Goal: Book appointment/travel/reservation

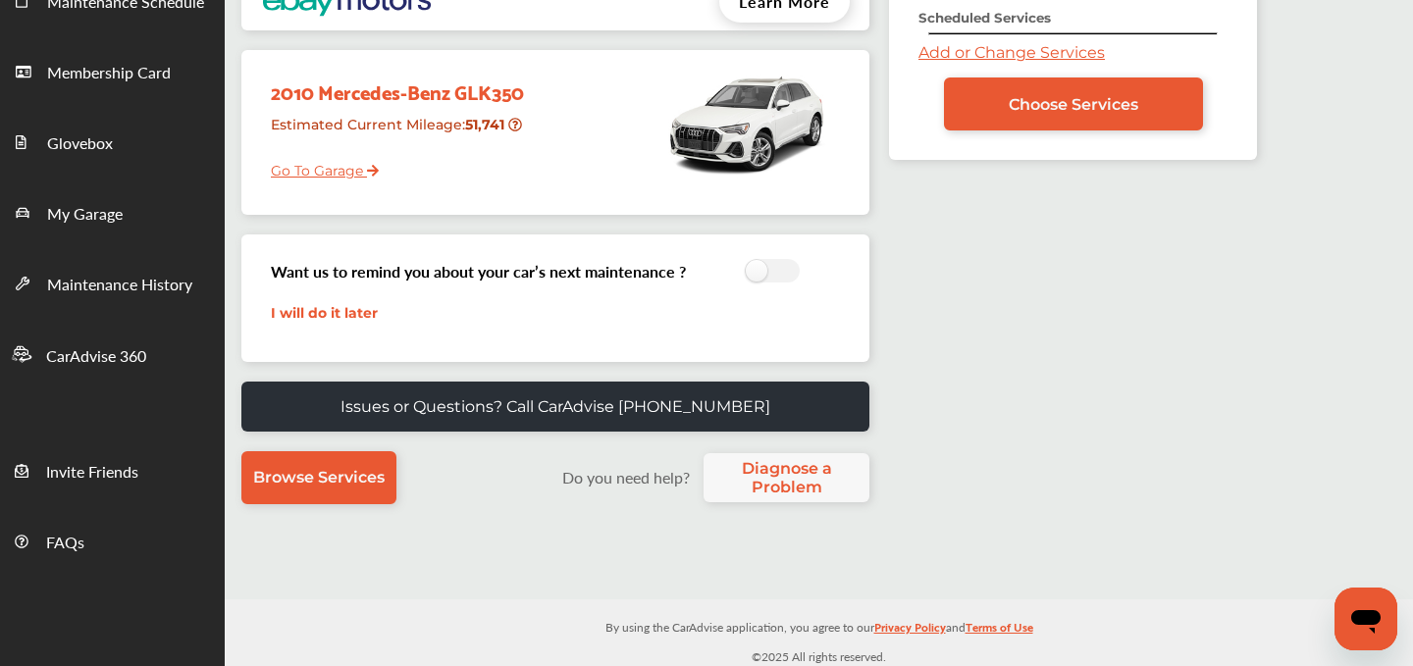
scroll to position [267, 0]
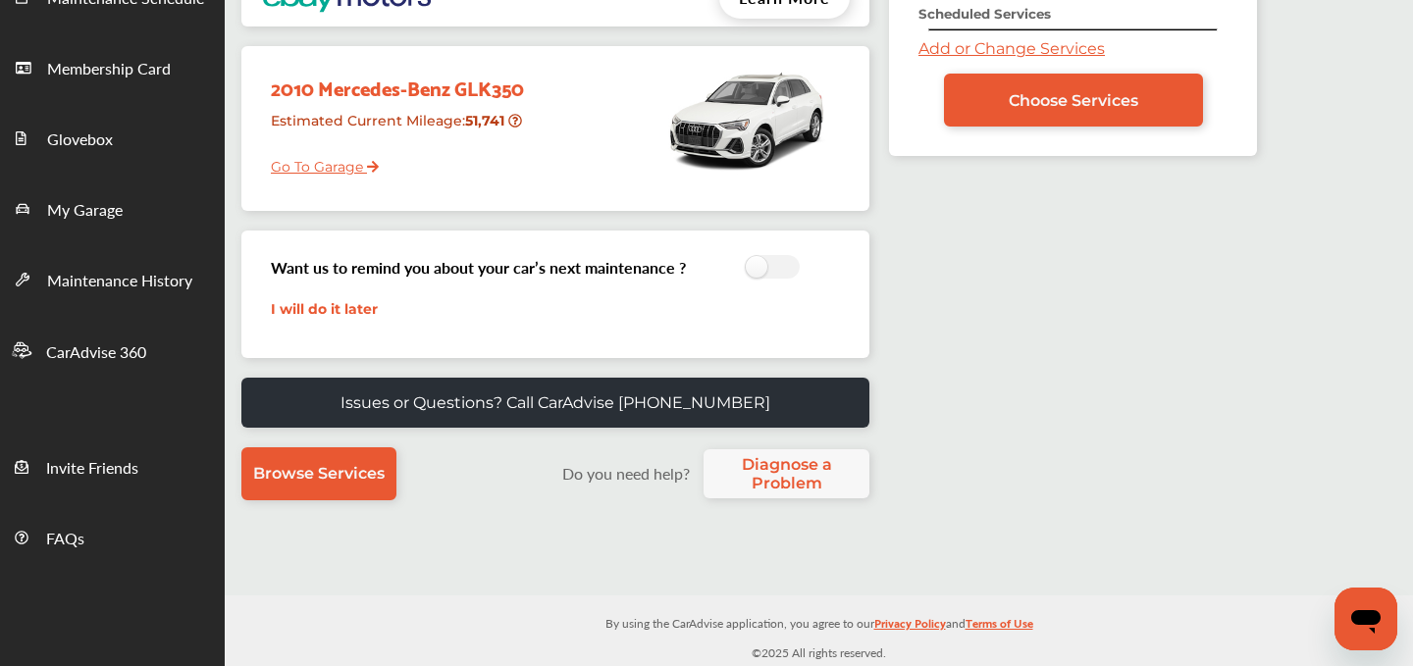
click at [935, 41] on link "Add or Change Services" at bounding box center [1012, 48] width 186 height 19
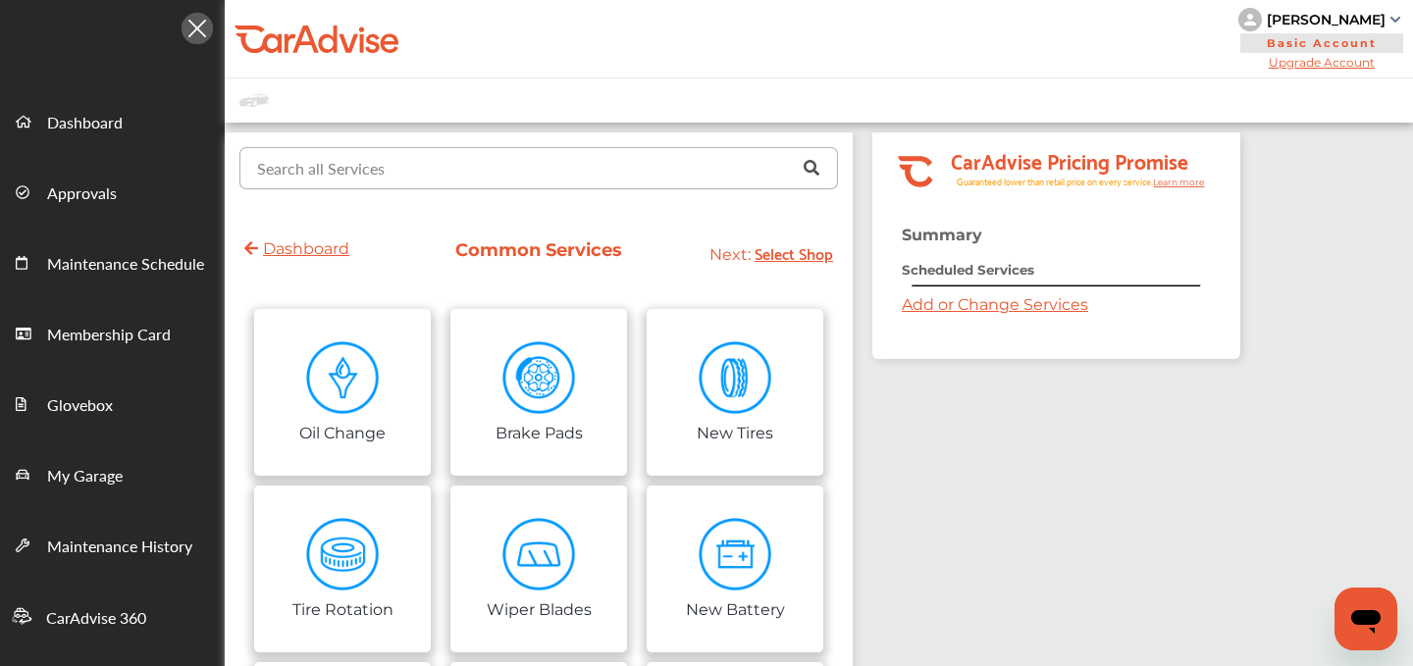
drag, startPoint x: 935, startPoint y: 41, endPoint x: 482, endPoint y: 174, distance: 472.5
click at [482, 174] on input "text" at bounding box center [534, 167] width 586 height 38
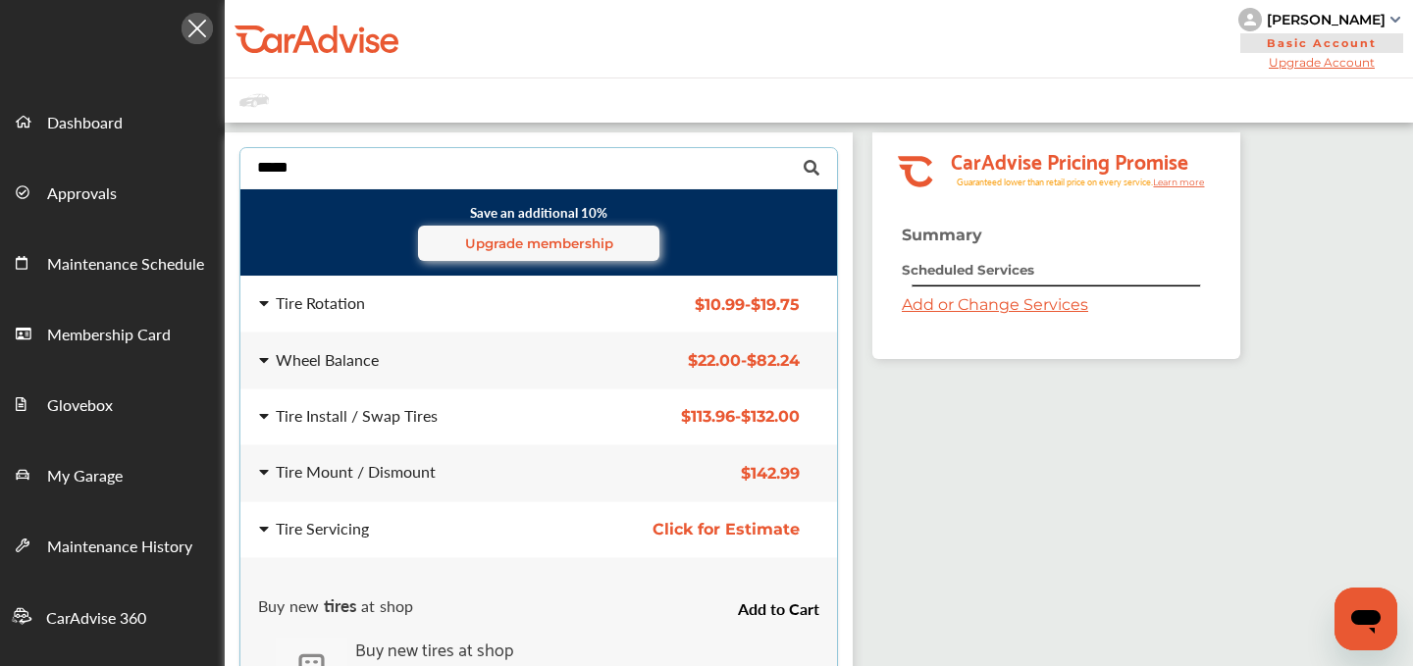
type input "****"
click at [350, 430] on div "Tire Install / Swap Tires $113.96 - $132.00 Tire Install / Swap Tires $113.96 -…" at bounding box center [539, 417] width 628 height 55
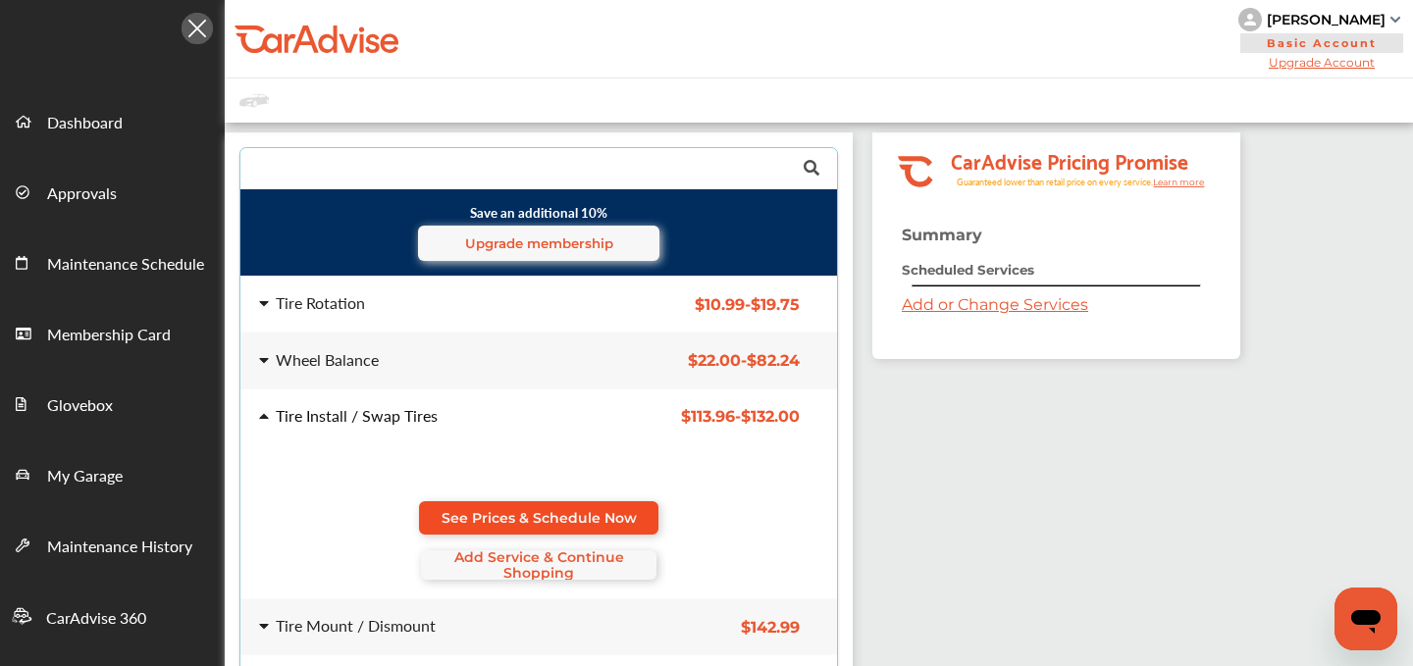
drag, startPoint x: 482, startPoint y: 174, endPoint x: 499, endPoint y: 505, distance: 331.2
click at [499, 505] on link "See Prices & Schedule Now" at bounding box center [539, 518] width 240 height 33
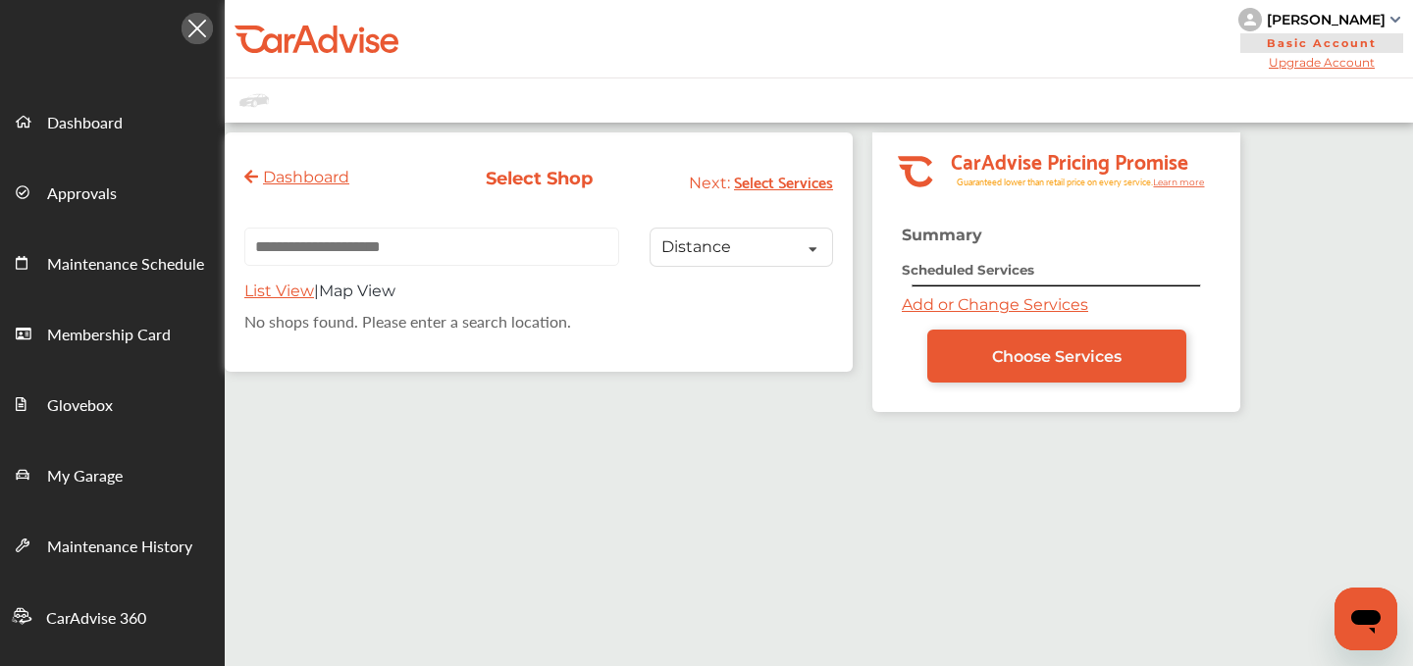
drag, startPoint x: 499, startPoint y: 505, endPoint x: 947, endPoint y: 306, distance: 490.4
click at [947, 306] on link "Add or Change Services" at bounding box center [995, 304] width 186 height 19
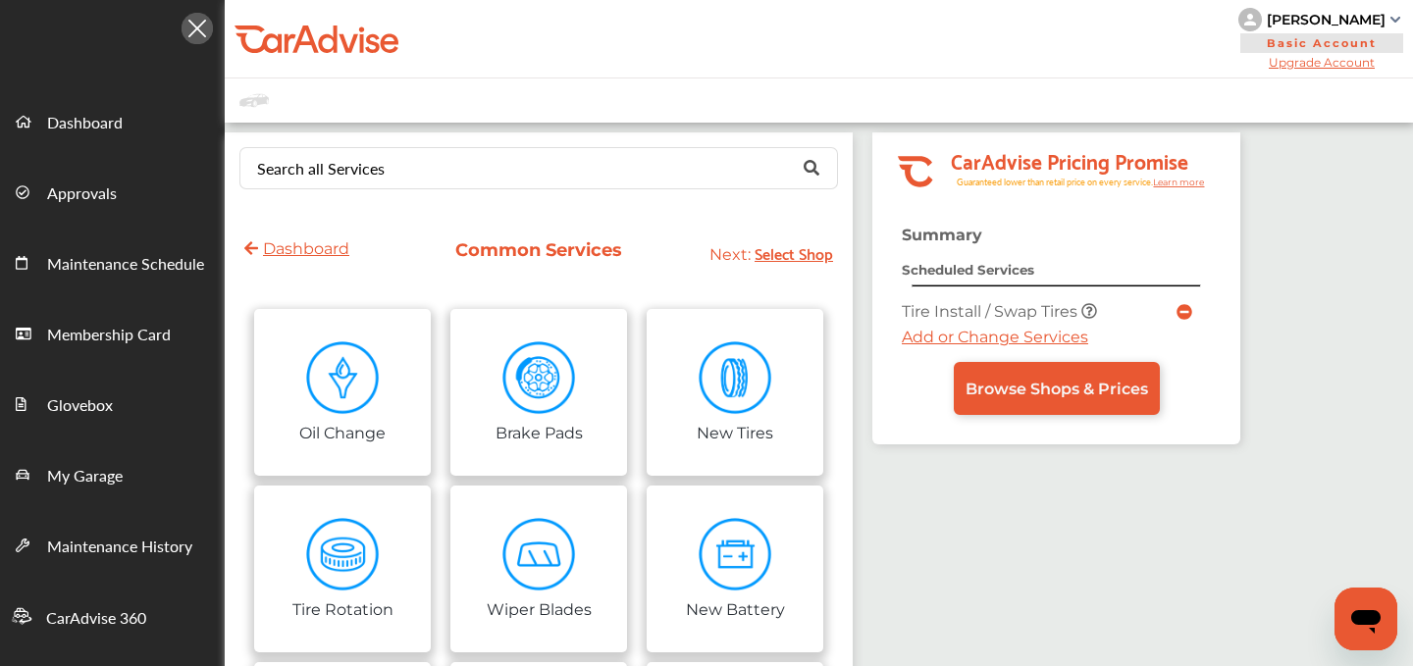
drag, startPoint x: 947, startPoint y: 306, endPoint x: 381, endPoint y: 192, distance: 577.7
click at [381, 192] on div "Search all Services Looking for something we don’t seem to have? Contact us." at bounding box center [539, 169] width 628 height 72
drag, startPoint x: 381, startPoint y: 192, endPoint x: 381, endPoint y: 179, distance: 13.7
click at [381, 179] on input "text" at bounding box center [534, 167] width 586 height 38
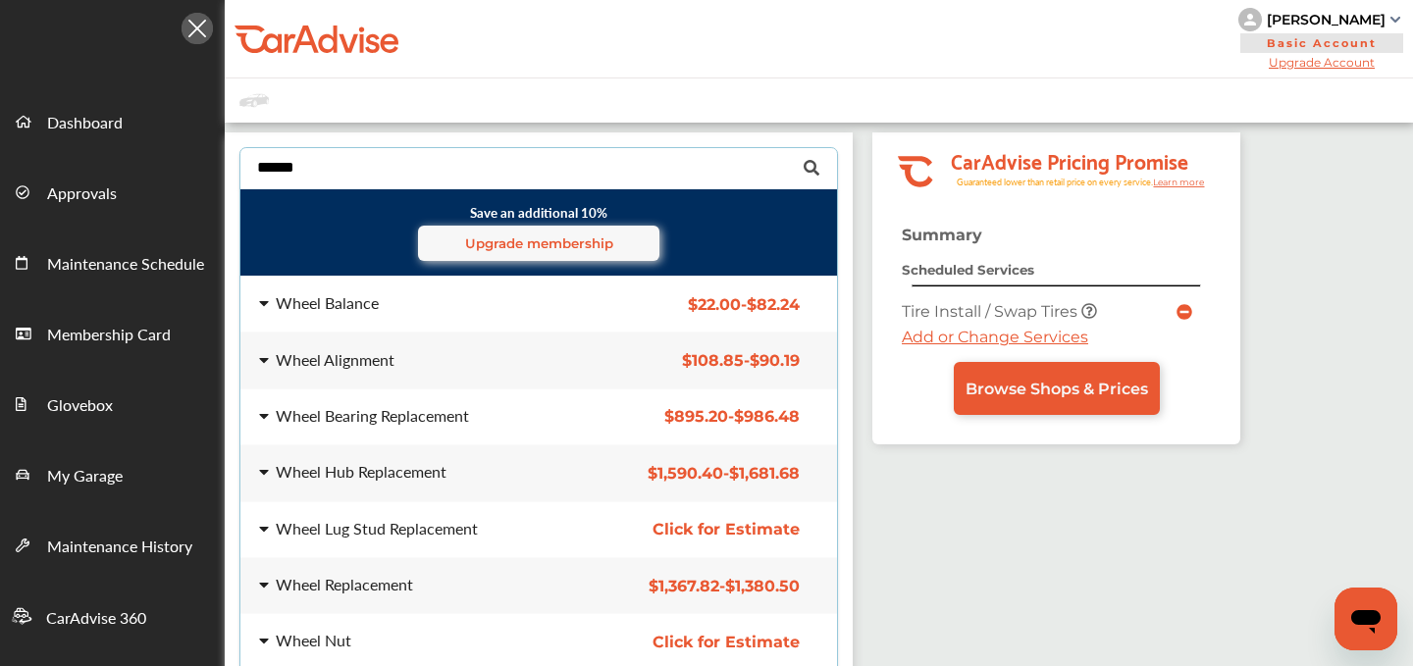
type input "*****"
click at [371, 311] on div "Wheel Balance" at bounding box center [327, 303] width 103 height 16
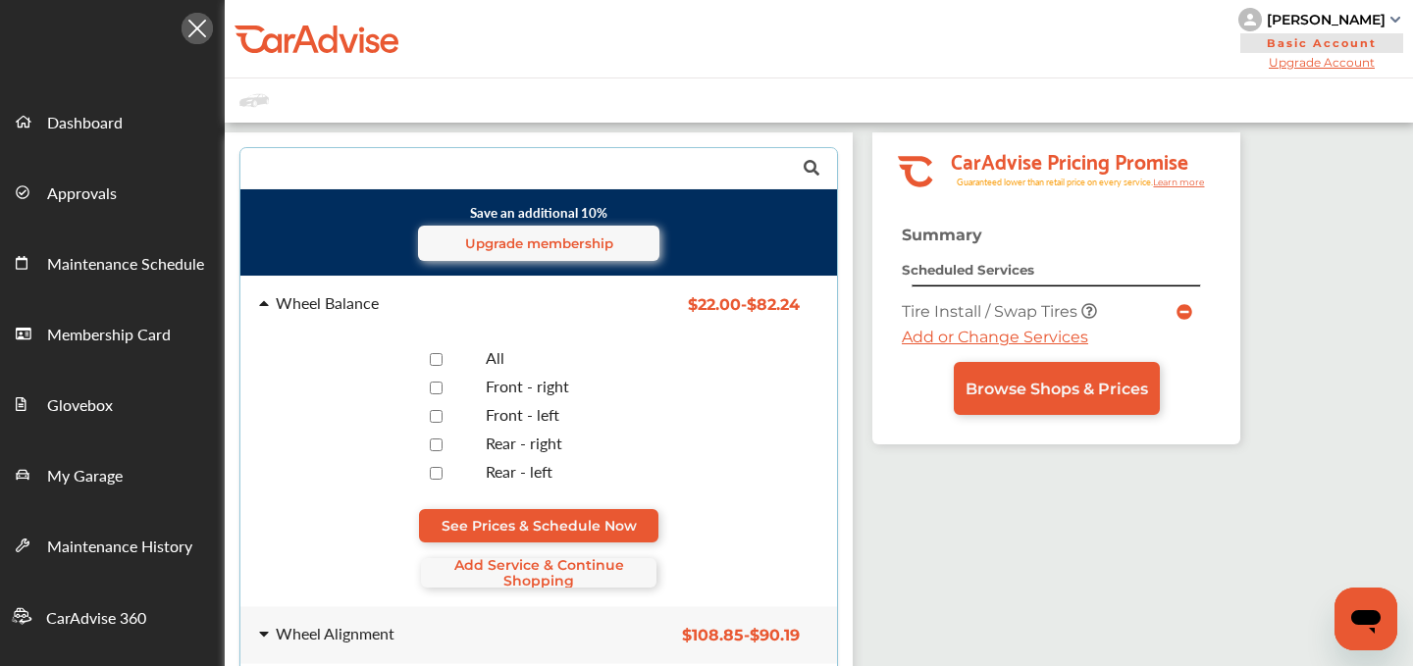
click at [559, 518] on span "See Prices & Schedule Now" at bounding box center [539, 526] width 195 height 16
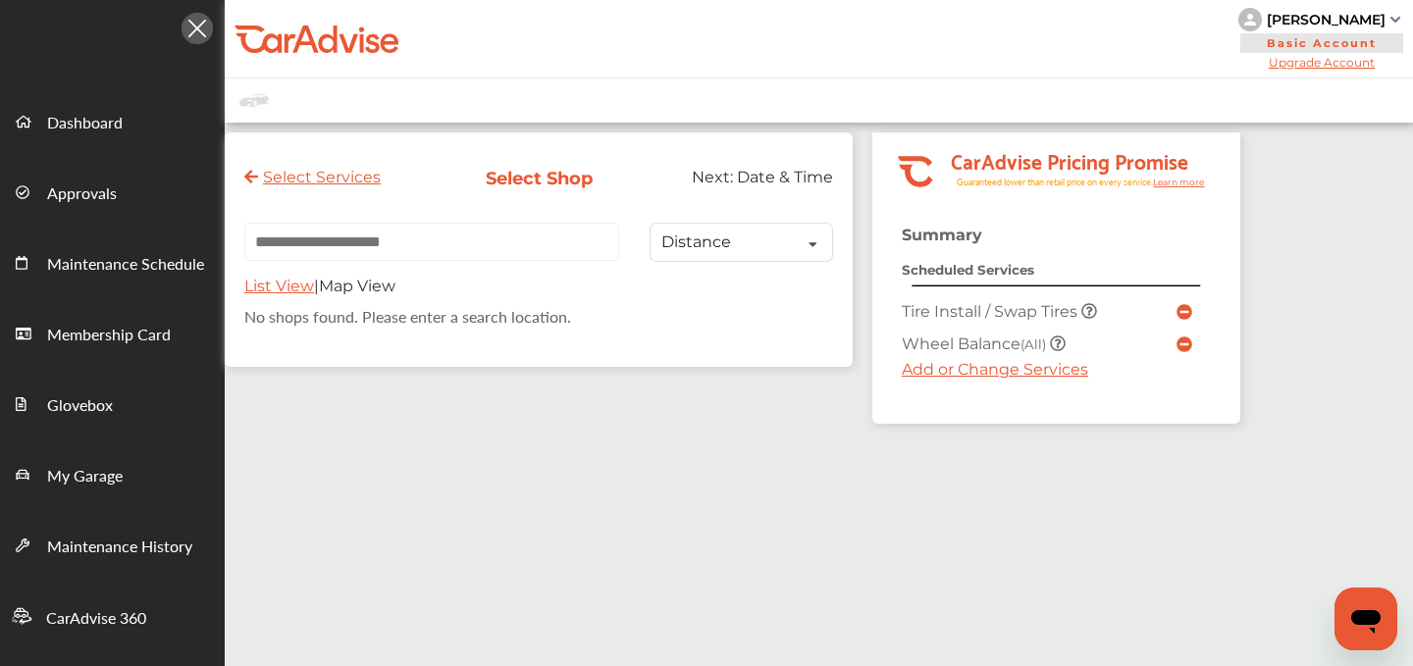
drag, startPoint x: 381, startPoint y: 179, endPoint x: 1033, endPoint y: 365, distance: 677.9
click at [1033, 365] on link "Add or Change Services" at bounding box center [995, 369] width 186 height 19
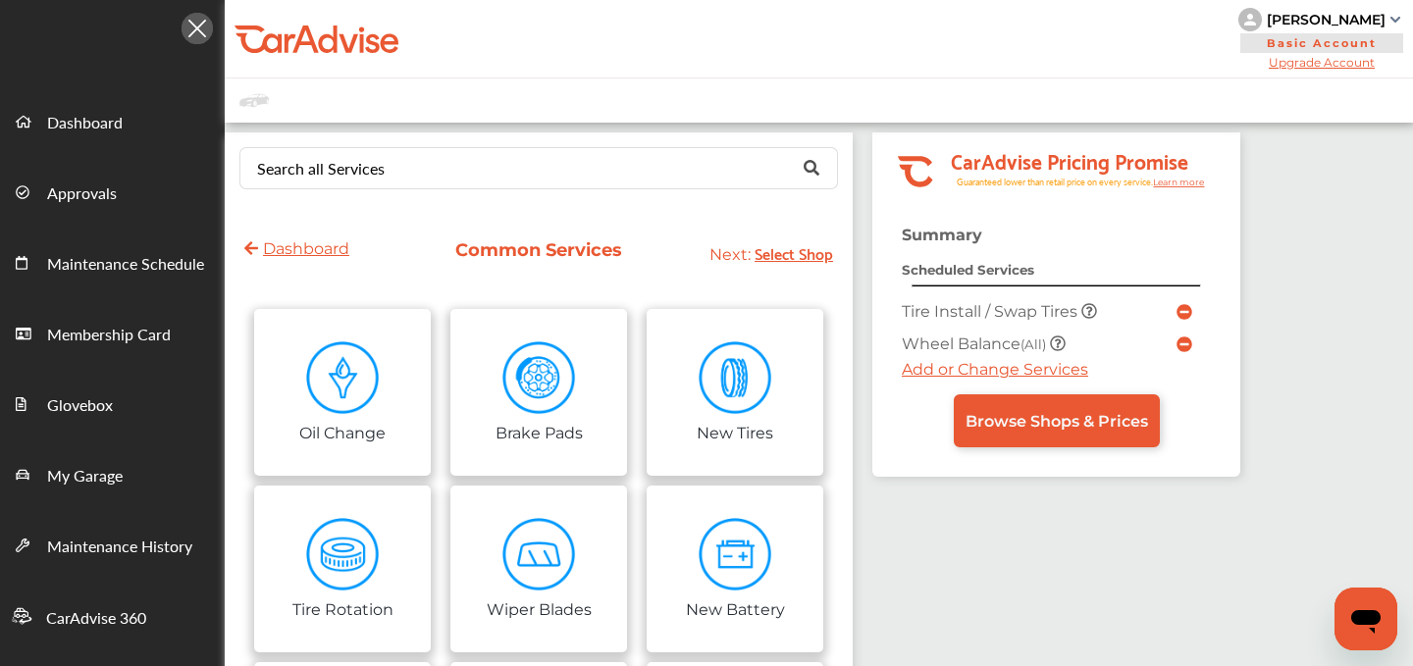
drag, startPoint x: 1033, startPoint y: 365, endPoint x: 554, endPoint y: 190, distance: 509.9
click at [554, 190] on div "Search all Services Looking for something we don’t seem to have? Contact us." at bounding box center [539, 169] width 628 height 72
click at [554, 187] on div "Search all Services Looking for something we don’t seem to have? Contact us." at bounding box center [539, 168] width 599 height 42
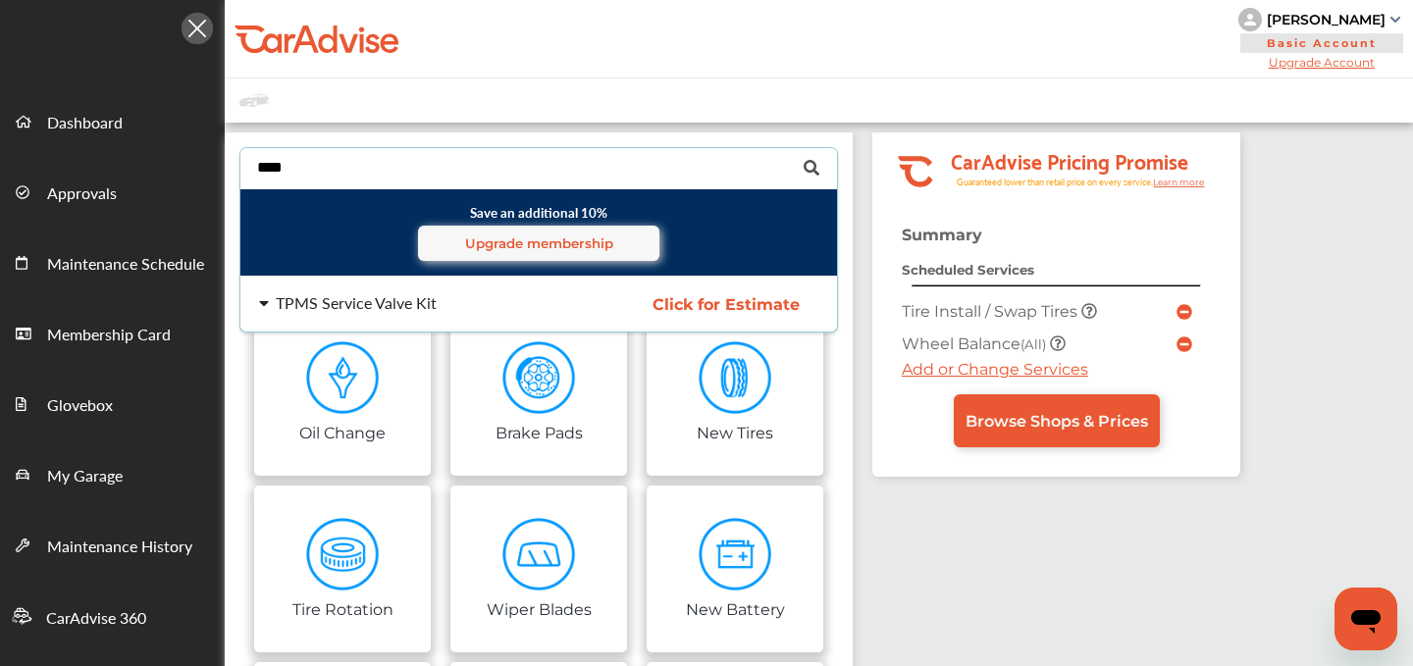
type input "****"
drag, startPoint x: 554, startPoint y: 190, endPoint x: 377, endPoint y: 293, distance: 204.5
click at [377, 295] on div "TPMS Service Valve Kit" at bounding box center [356, 303] width 161 height 16
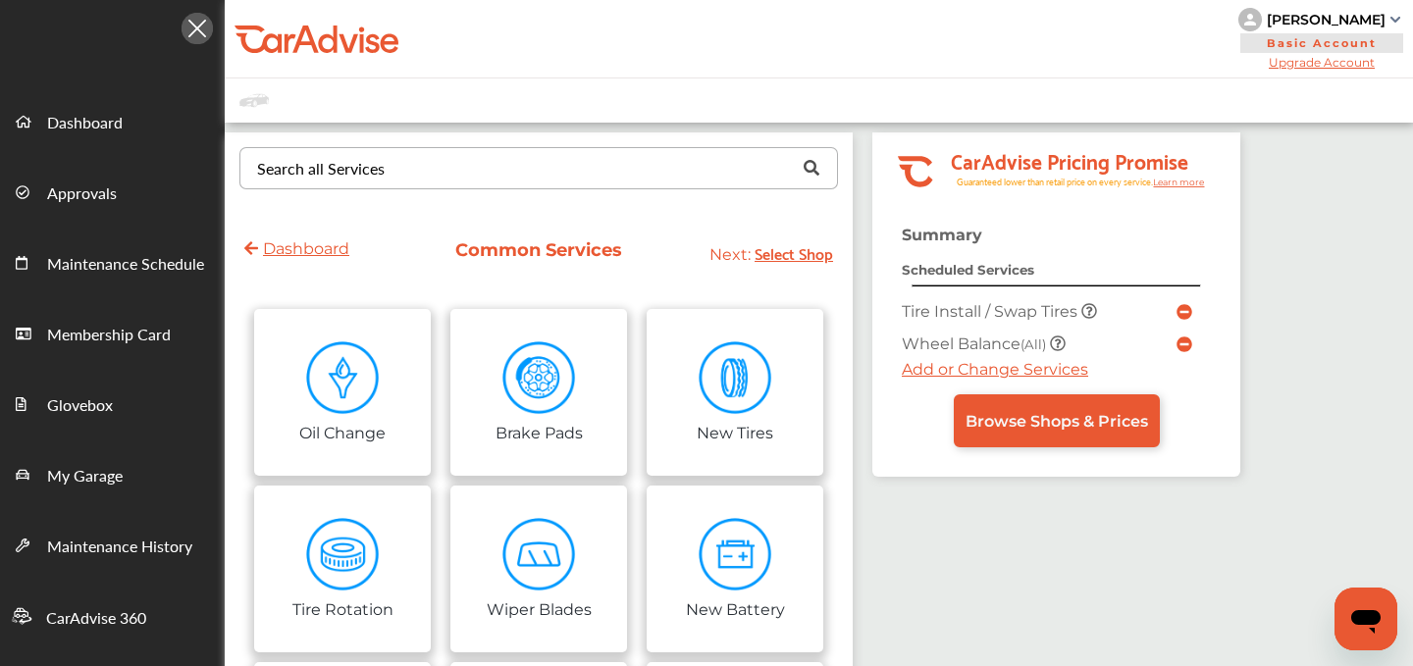
click at [992, 403] on link "Browse Shops & Prices" at bounding box center [1057, 421] width 206 height 53
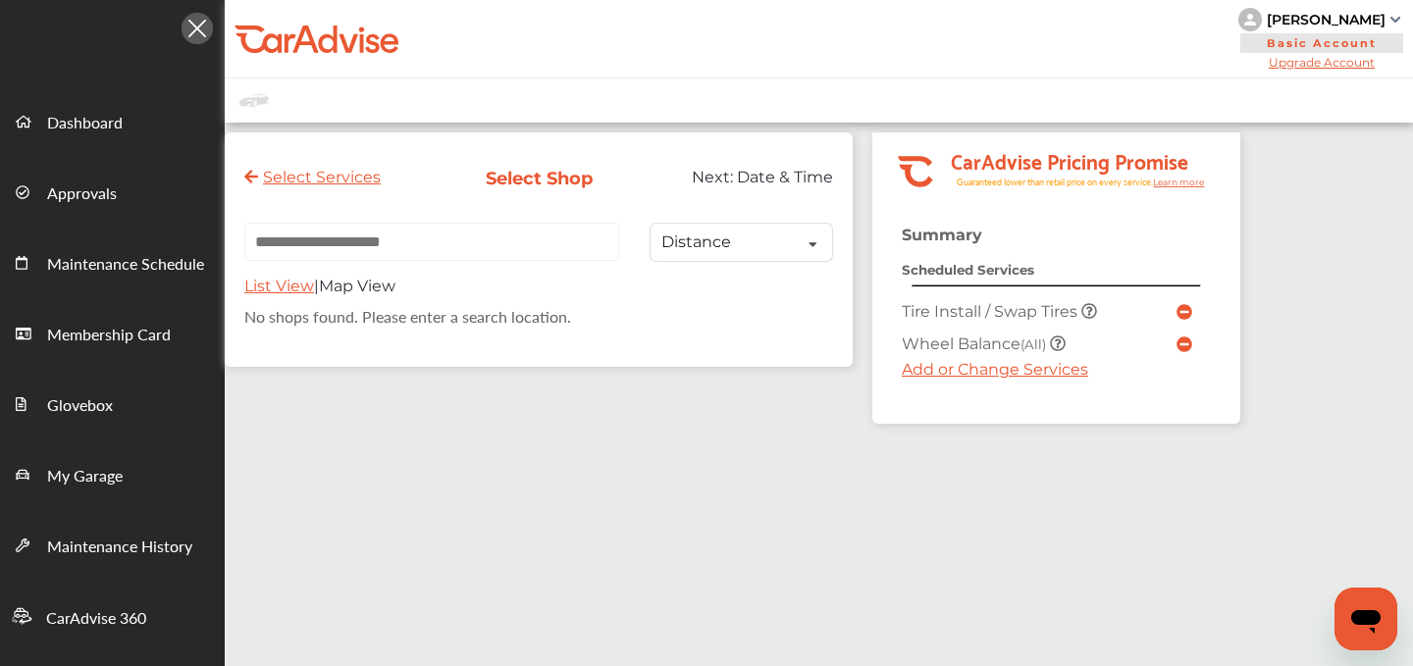
click at [434, 240] on input "text" at bounding box center [431, 242] width 375 height 38
paste input "**********"
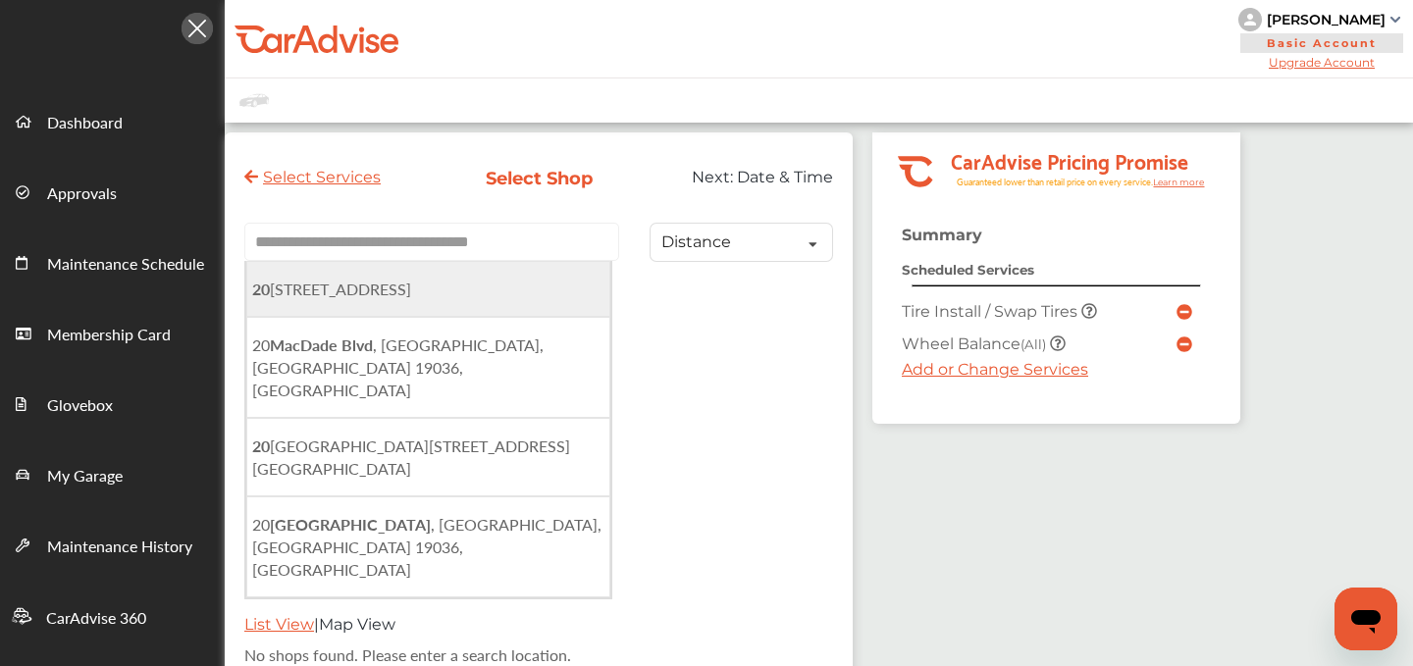
click at [411, 294] on span "[STREET_ADDRESS]" at bounding box center [331, 289] width 159 height 23
type input "**********"
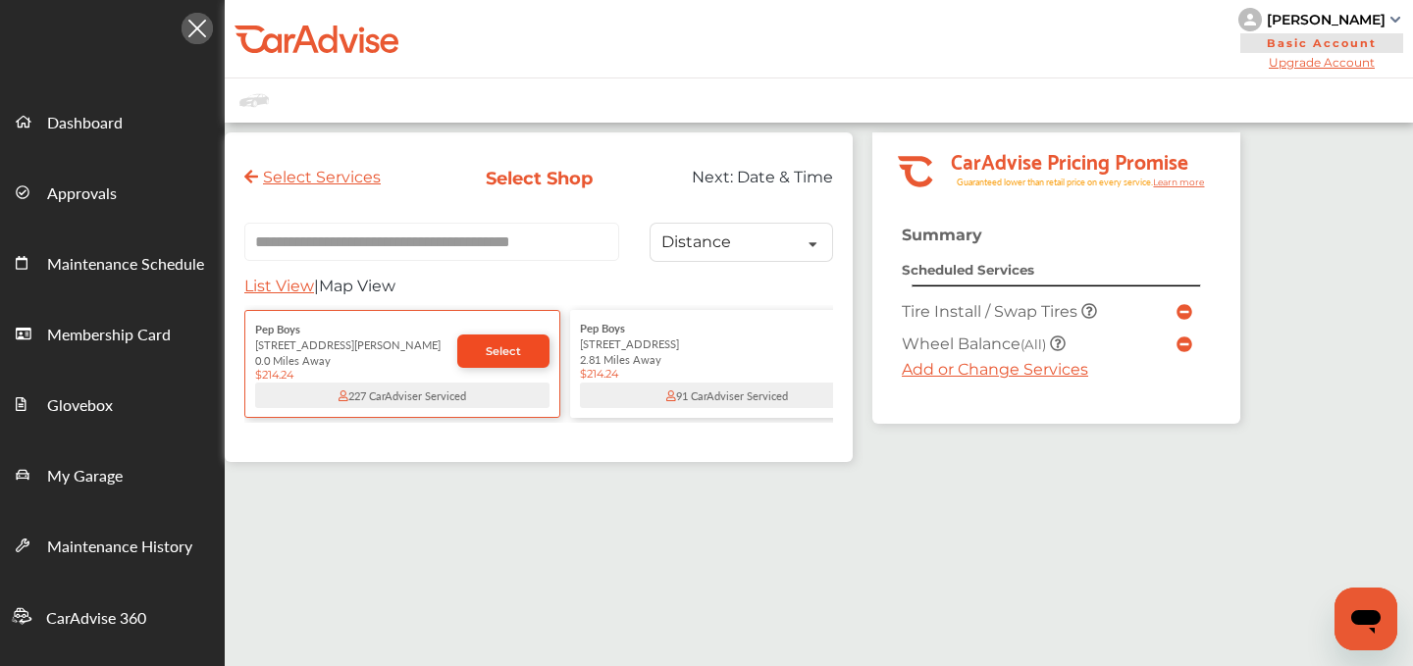
click at [507, 354] on span "Select" at bounding box center [503, 352] width 35 height 14
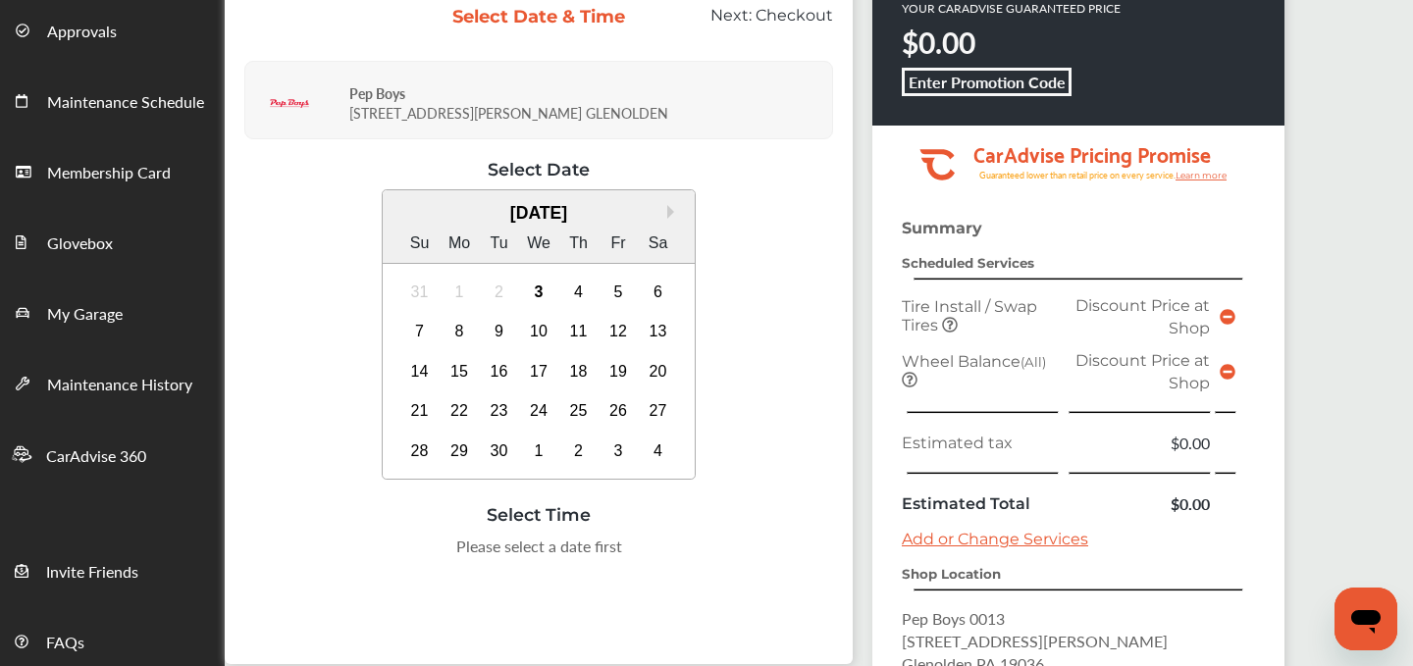
scroll to position [302, 0]
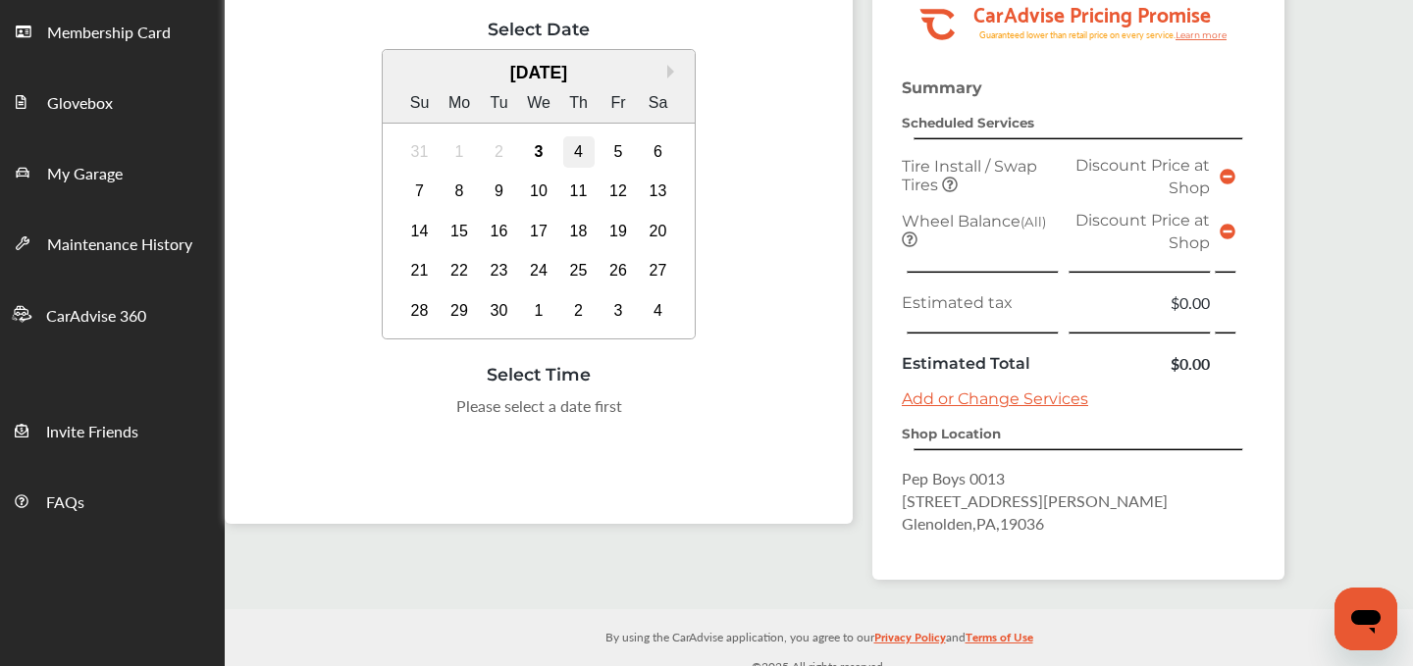
click at [586, 155] on div "4" at bounding box center [578, 151] width 31 height 31
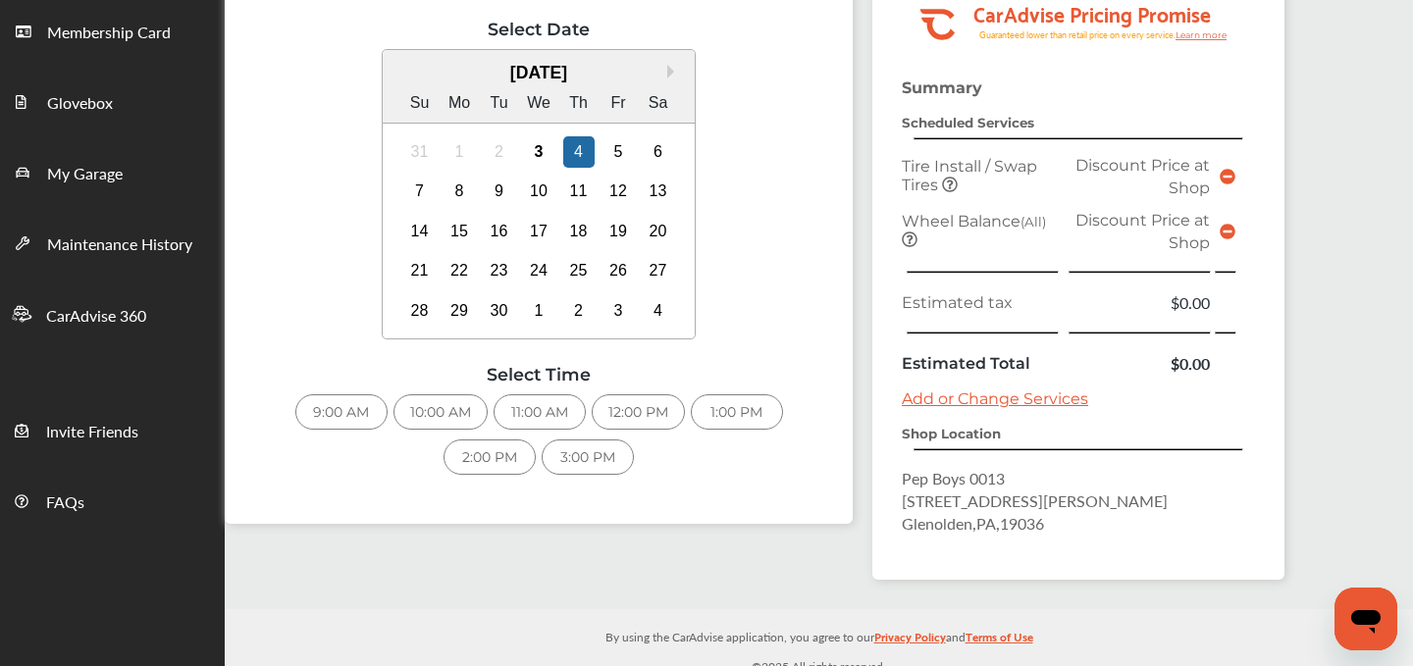
click at [583, 446] on div "3:00 PM" at bounding box center [588, 457] width 92 height 35
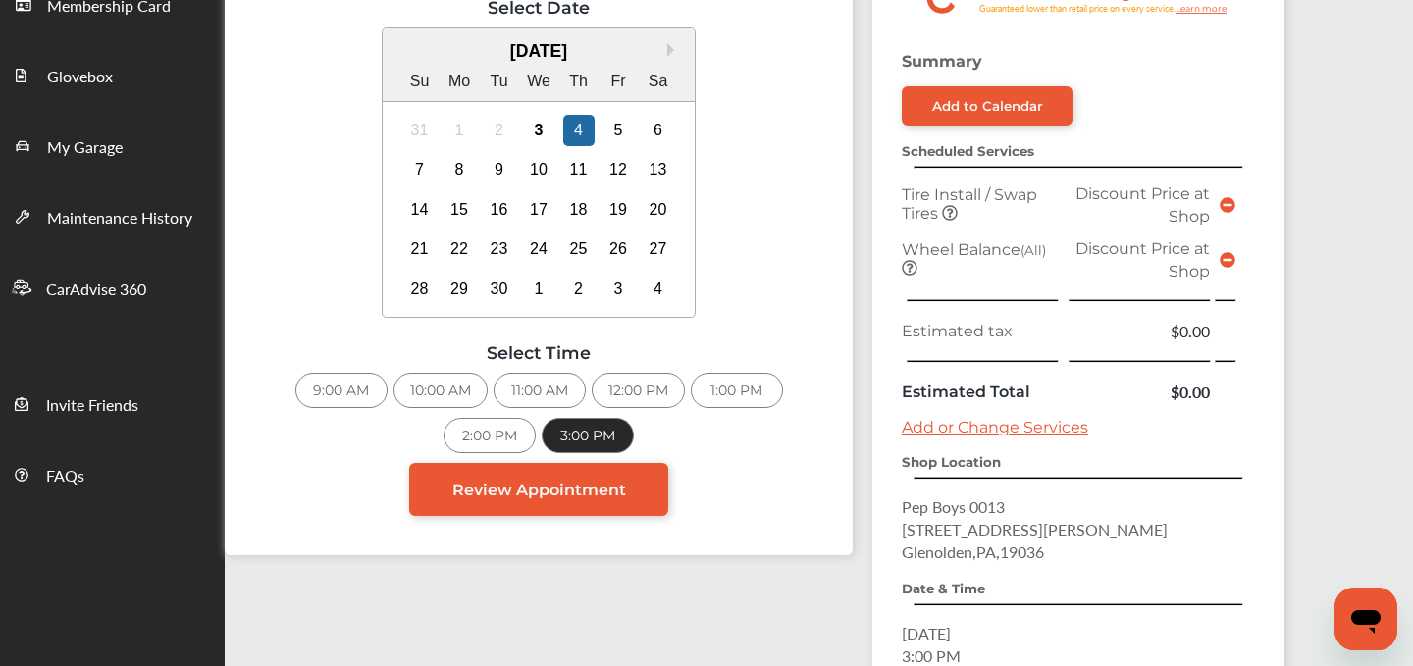
scroll to position [327, 0]
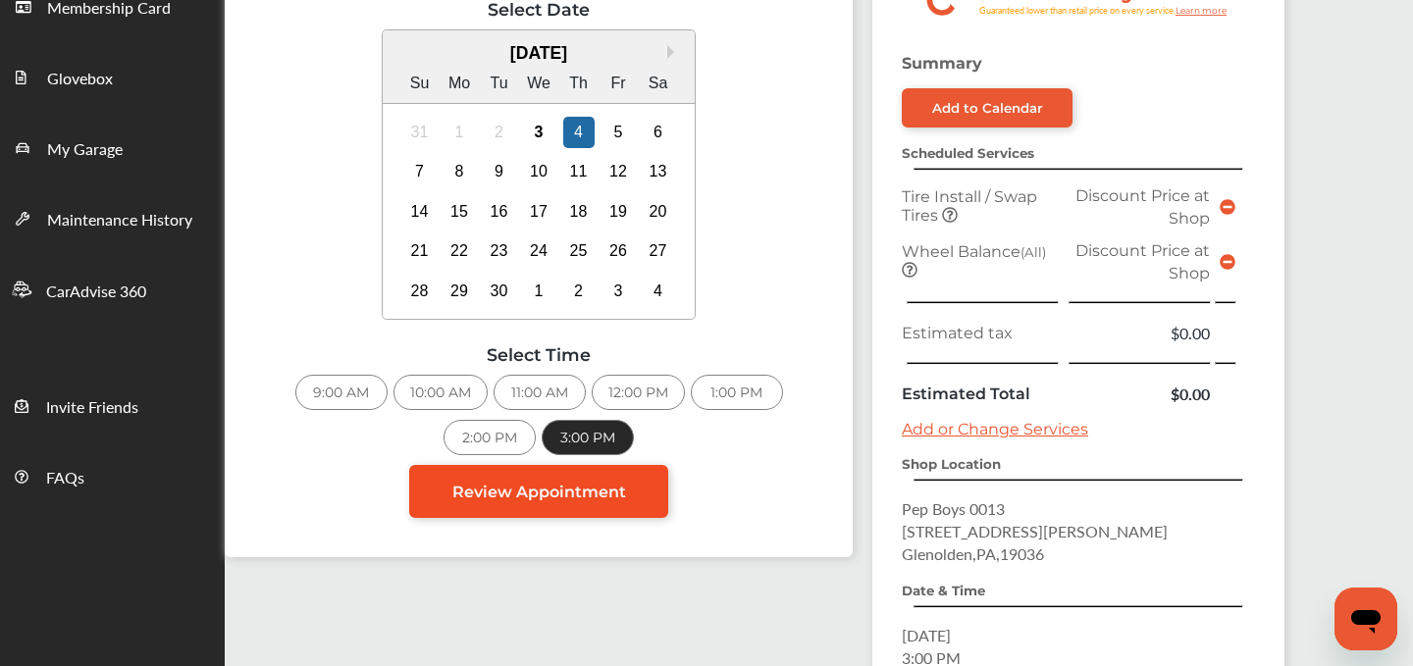
click at [554, 506] on link "Review Appointment" at bounding box center [538, 491] width 259 height 53
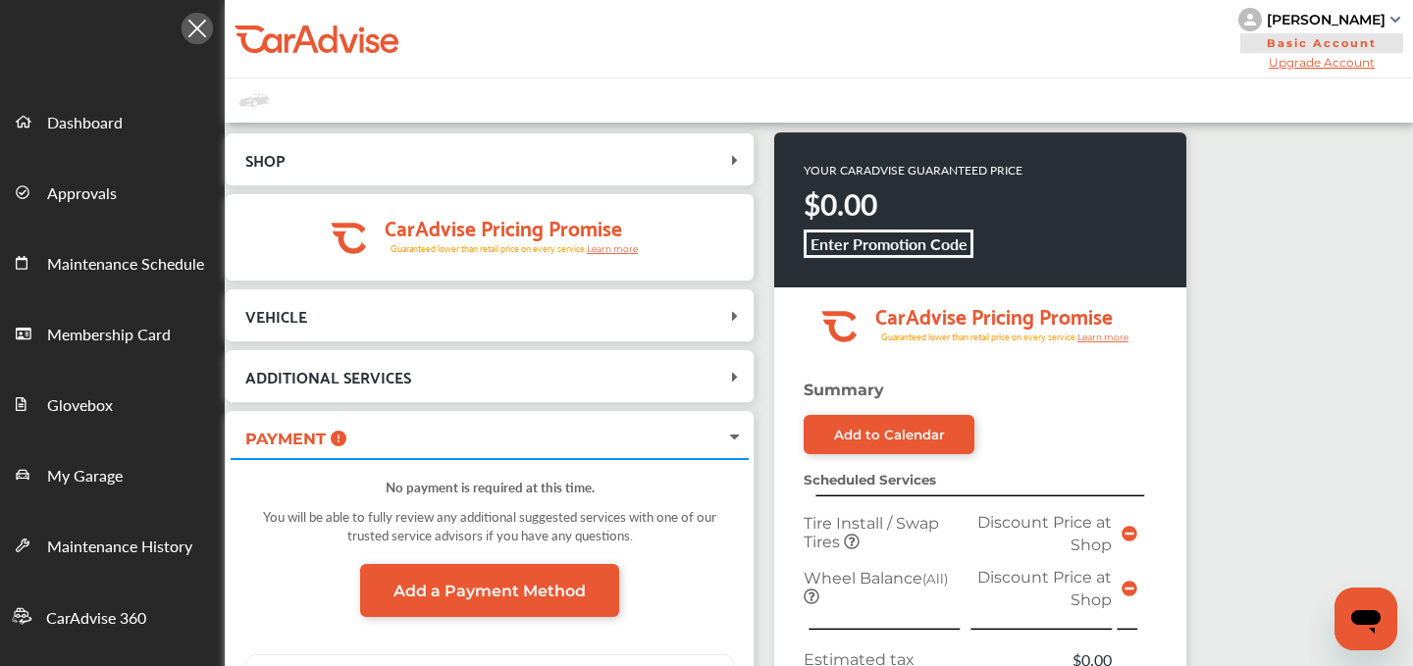
scroll to position [562, 0]
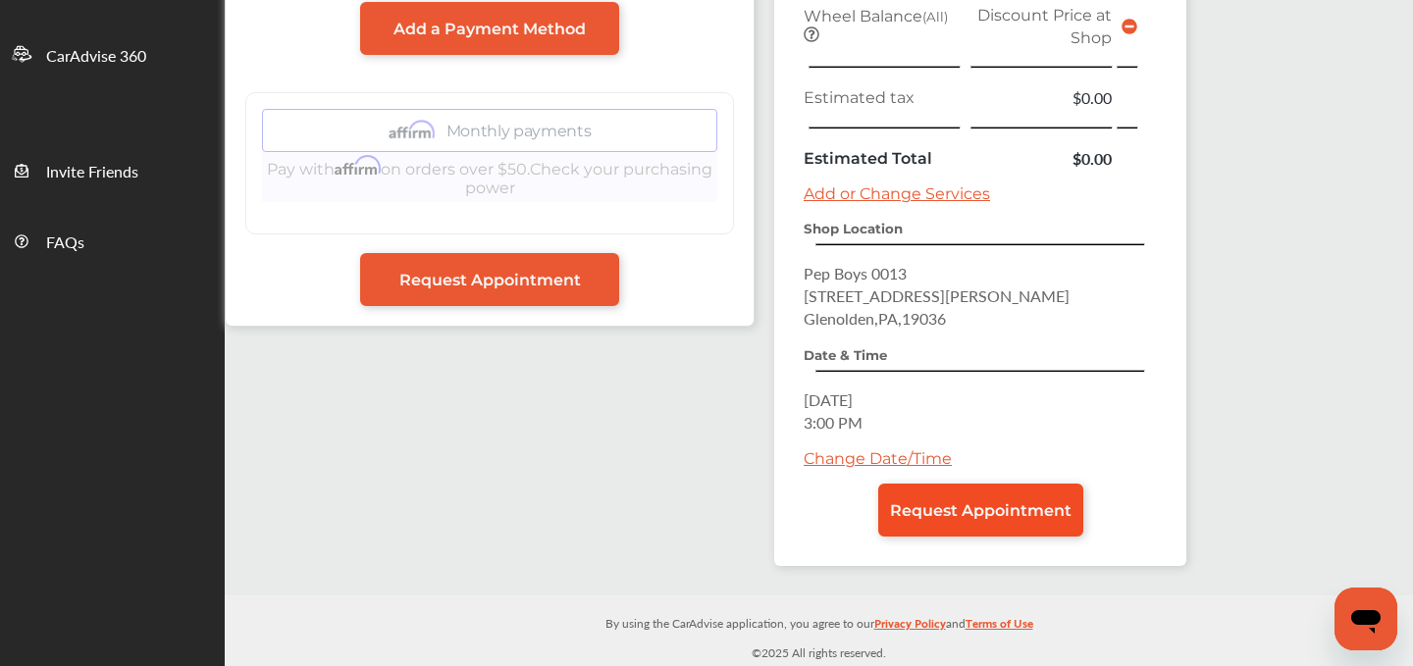
click at [901, 506] on span "Request Appointment" at bounding box center [981, 511] width 182 height 19
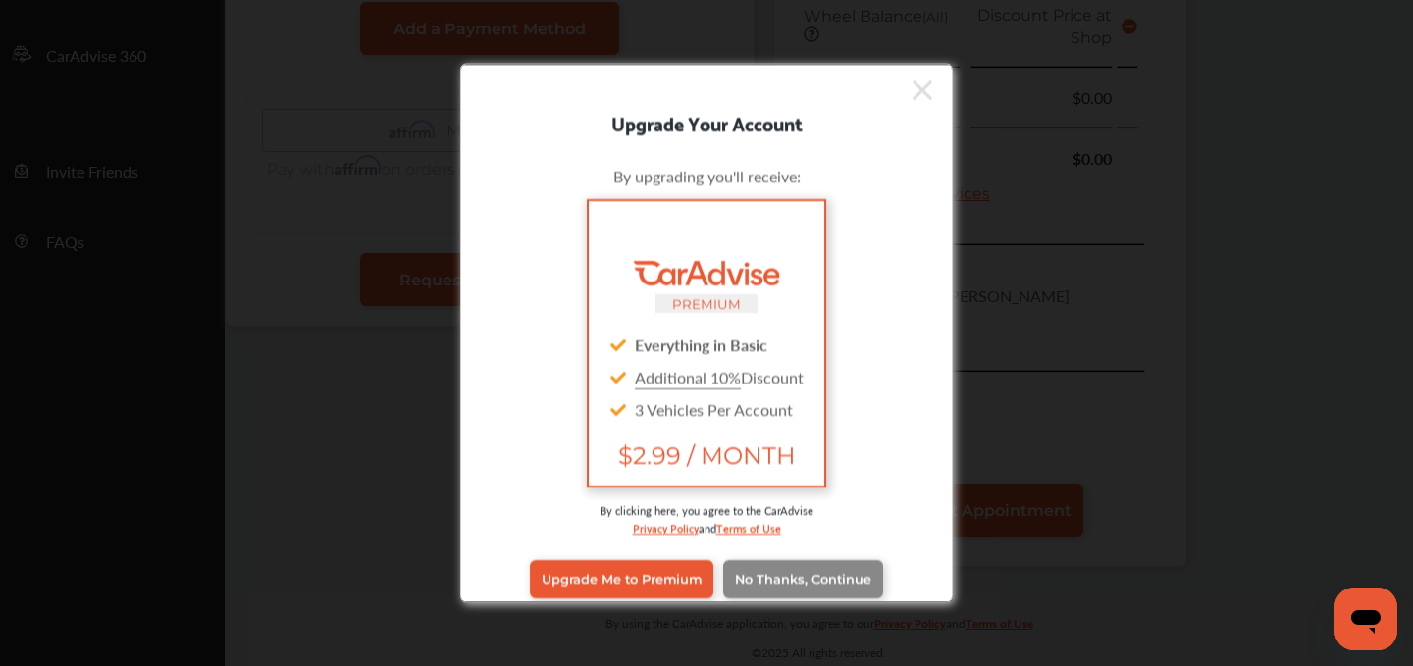
click at [804, 580] on span "No Thanks, Continue" at bounding box center [803, 579] width 136 height 15
